Goal: Task Accomplishment & Management: Manage account settings

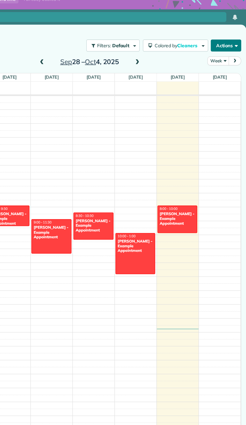
click at [238, 64] on span "button" at bounding box center [238, 65] width 4 height 4
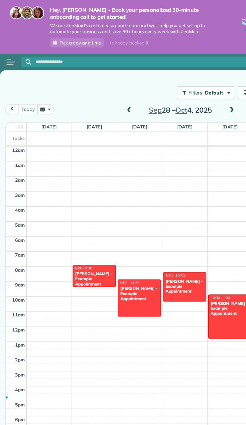
click at [7, 44] on div "Open menu" at bounding box center [8, 43] width 6 height 1
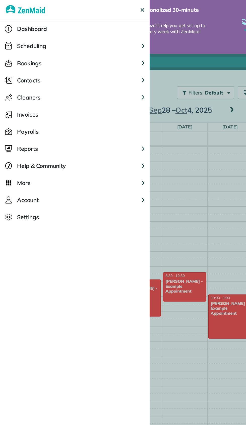
click at [16, 143] on span "Account" at bounding box center [19, 141] width 15 height 6
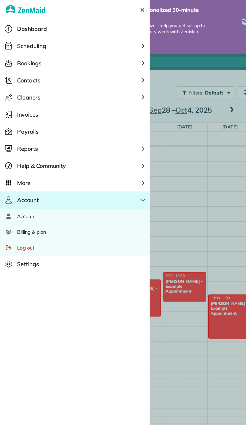
click at [17, 150] on span "Account" at bounding box center [18, 152] width 13 height 5
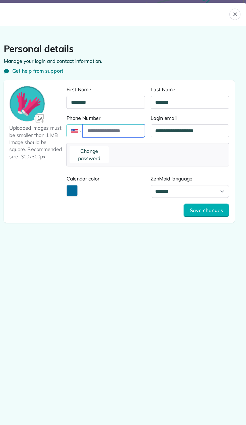
click at [149, 90] on input "Phone Number" at bounding box center [153, 92] width 44 height 9
type input "**********"
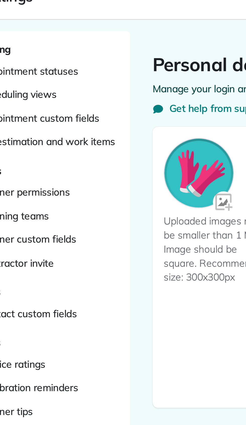
scroll to position [53, 0]
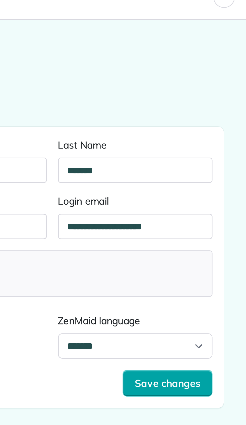
click at [222, 148] on span "Save changes" at bounding box center [218, 148] width 24 height 5
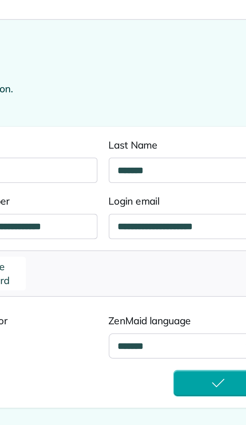
scroll to position [54, 0]
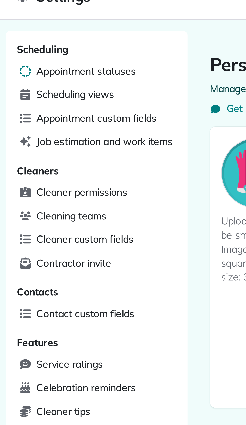
click at [19, 36] on span "Appointment statuses" at bounding box center [30, 36] width 35 height 5
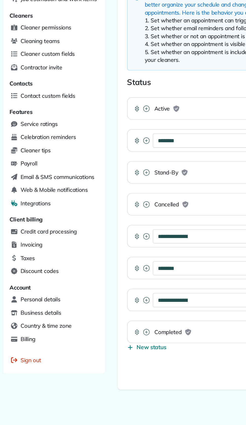
click at [19, 189] on span "Integrations" at bounding box center [22, 191] width 19 height 5
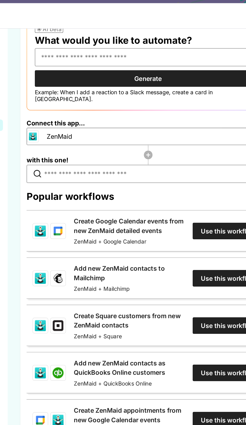
scroll to position [135, 0]
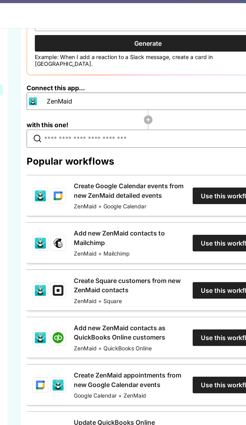
click at [180, 121] on link "Create Google Calendar events from new ZenMaid detailed events" at bounding box center [144, 121] width 71 height 12
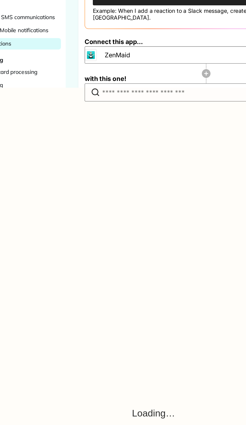
scroll to position [133, 0]
